Goal: Go to known website: Access a specific website the user already knows

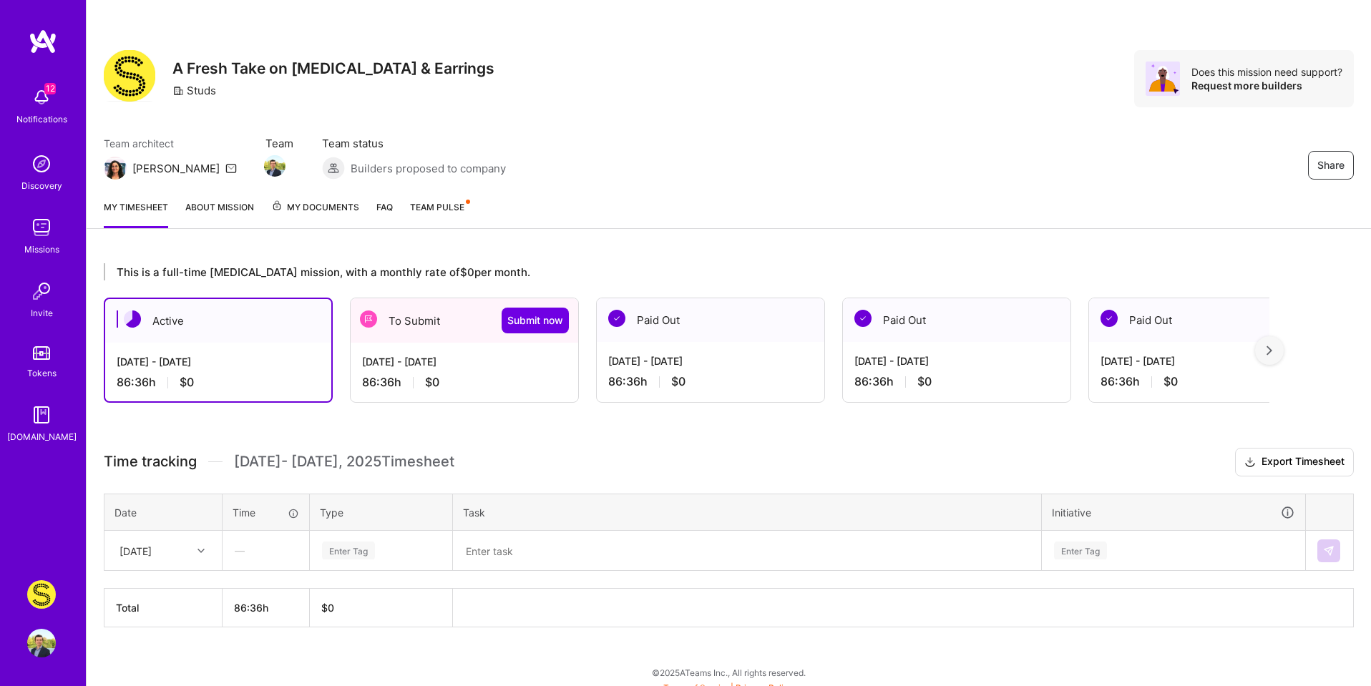
scroll to position [11, 0]
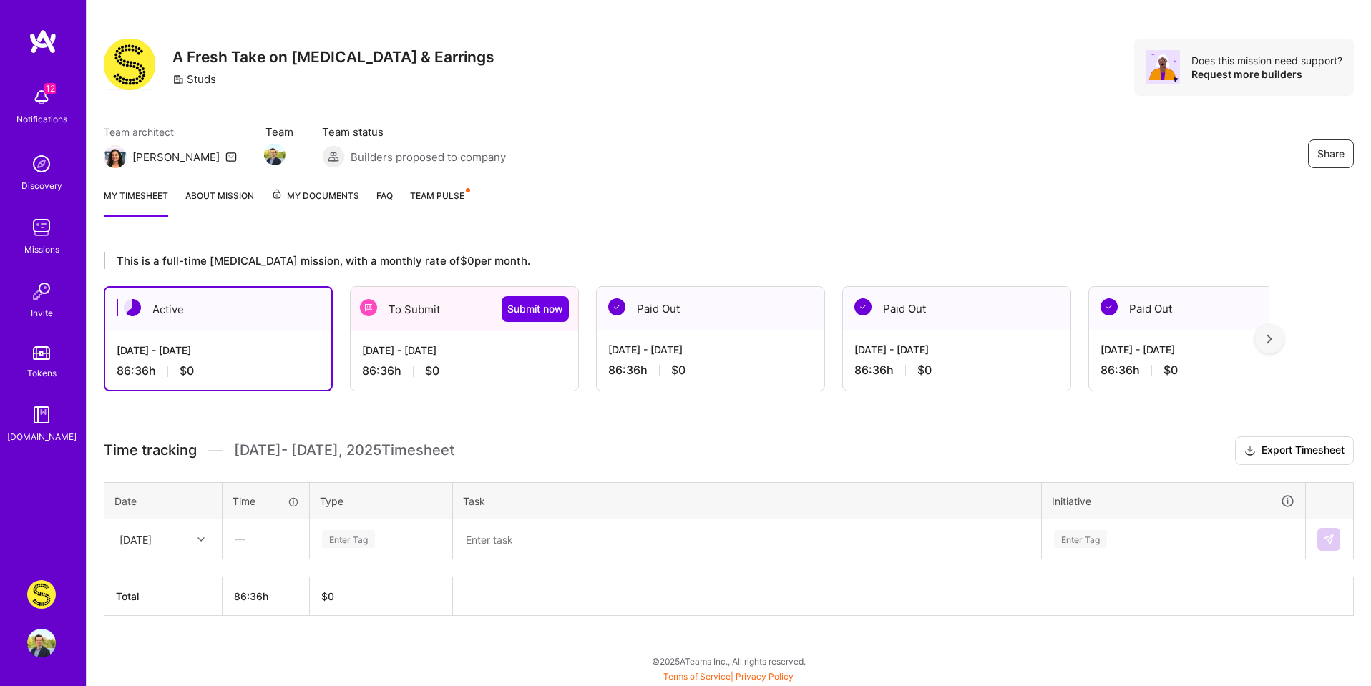
click at [231, 532] on div "—" at bounding box center [265, 539] width 85 height 38
click at [246, 541] on div "—" at bounding box center [265, 539] width 85 height 38
drag, startPoint x: 246, startPoint y: 541, endPoint x: 238, endPoint y: 540, distance: 7.9
click at [238, 540] on div "—" at bounding box center [265, 539] width 85 height 38
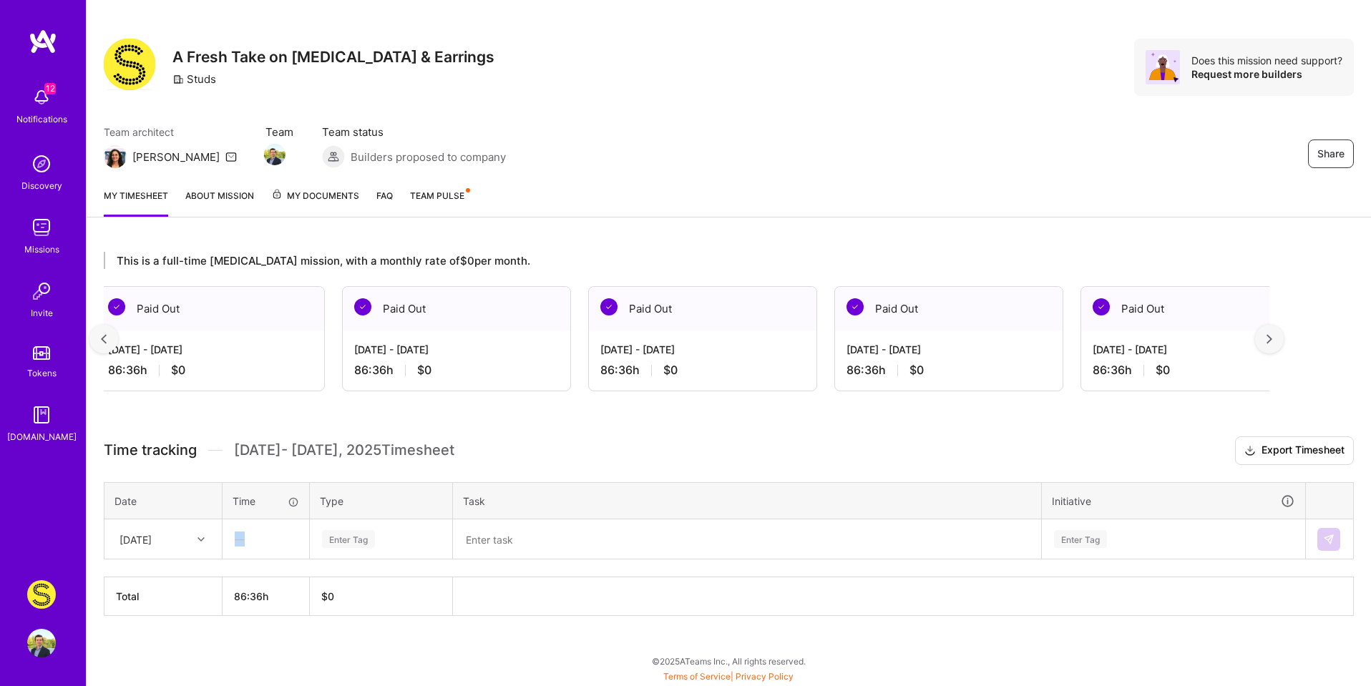
scroll to position [0, 749]
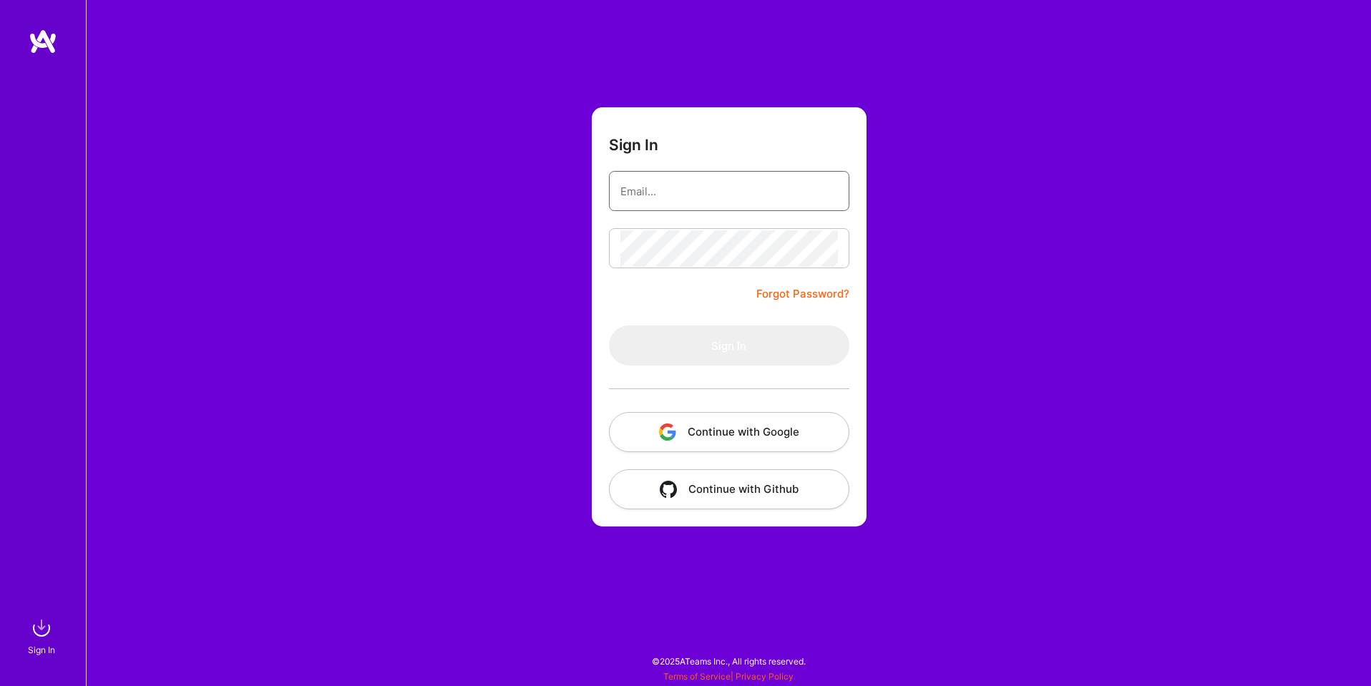
type input "sarahjanemills@gmail.com"
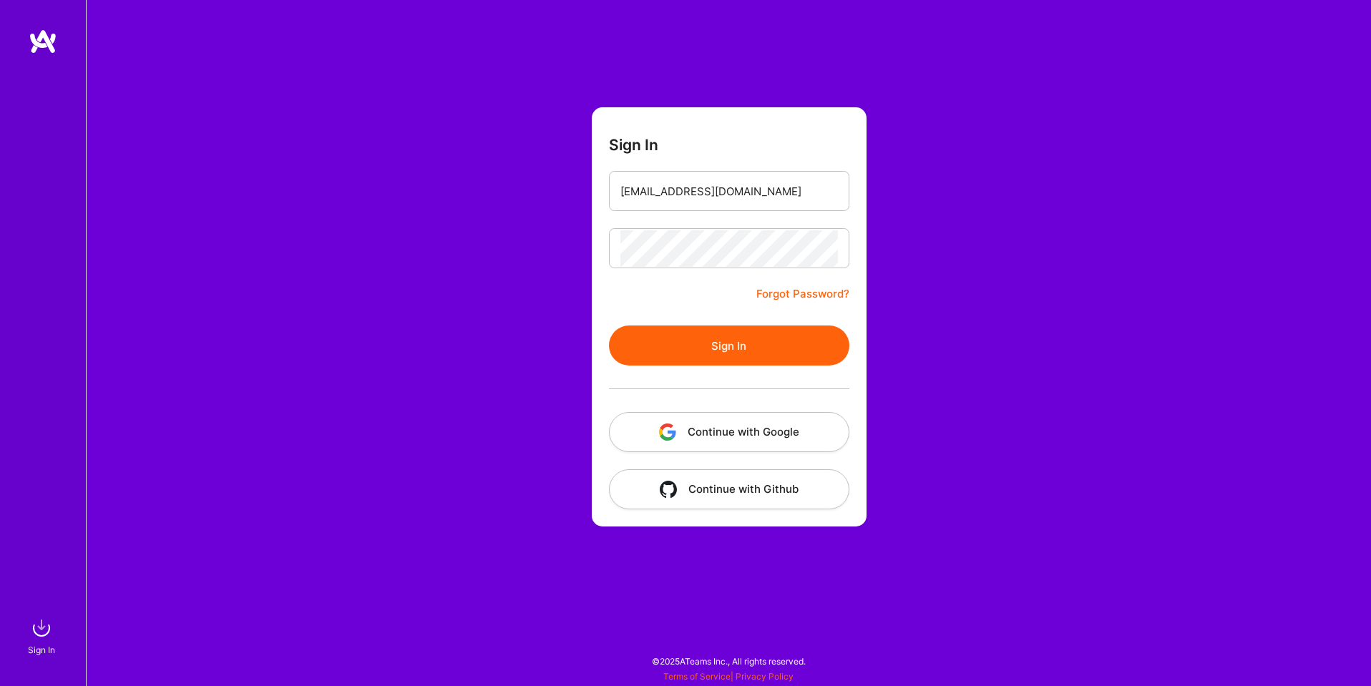
click at [724, 436] on button "Continue with Google" at bounding box center [729, 432] width 240 height 40
